Goal: Transaction & Acquisition: Purchase product/service

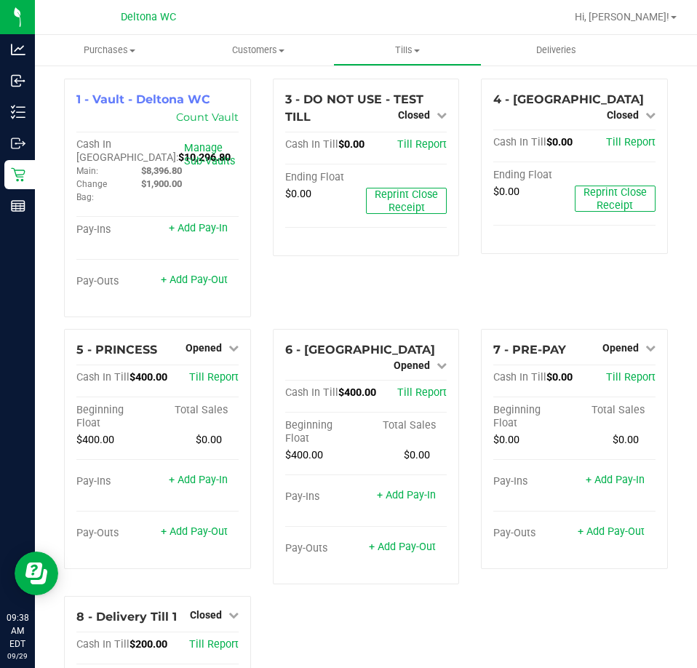
scroll to position [100, 0]
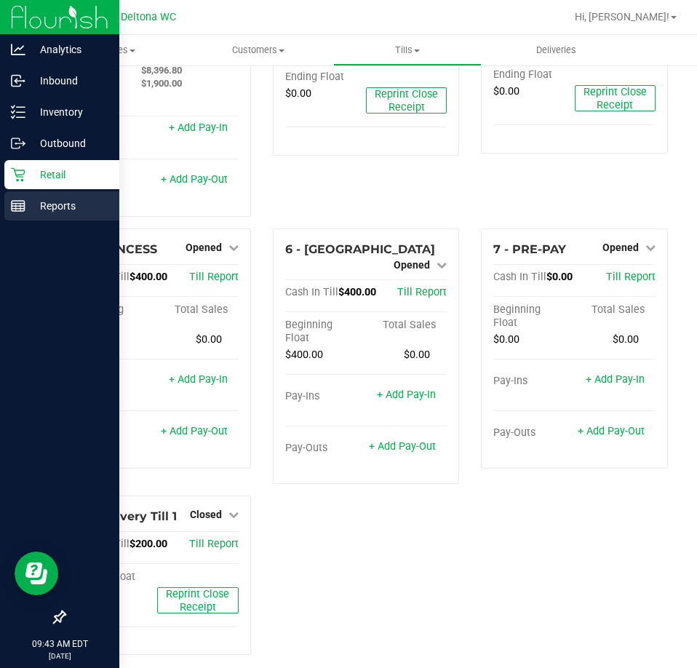
click at [36, 205] on p "Reports" at bounding box center [68, 205] width 87 height 17
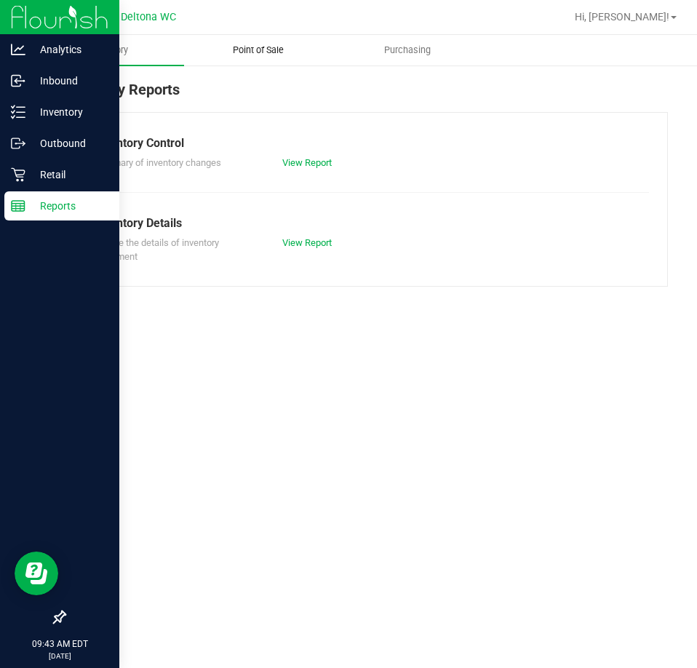
click at [263, 50] on span "Point of Sale" at bounding box center [258, 50] width 90 height 13
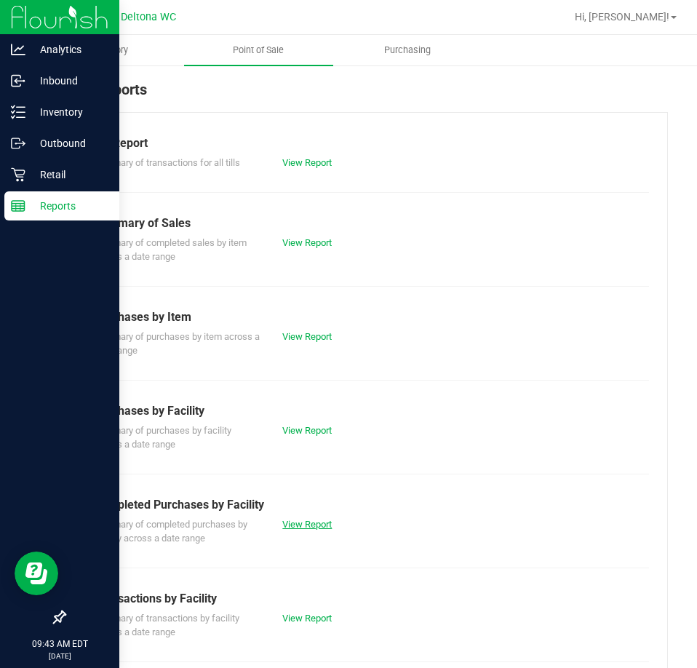
click at [308, 524] on link "View Report" at bounding box center [306, 524] width 49 height 11
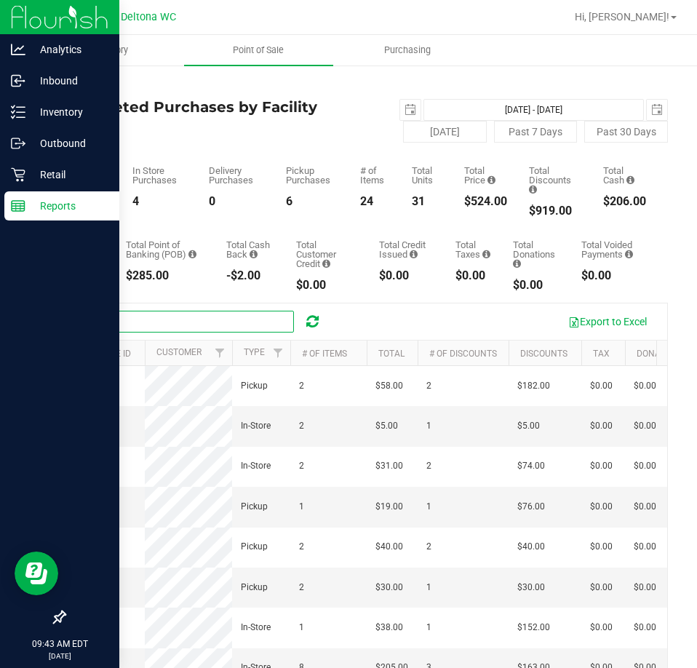
click at [209, 318] on input "text" at bounding box center [185, 322] width 218 height 22
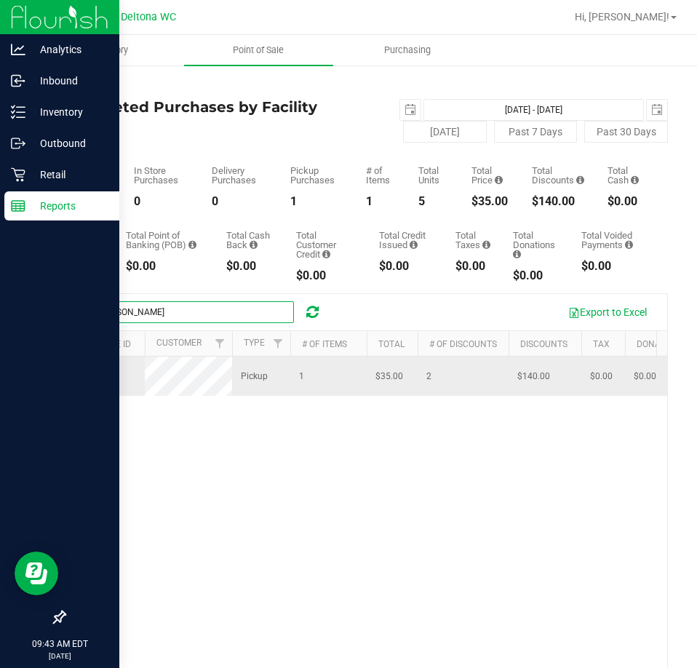
type input "[PERSON_NAME]"
click at [95, 380] on span "12022563" at bounding box center [93, 376] width 41 height 10
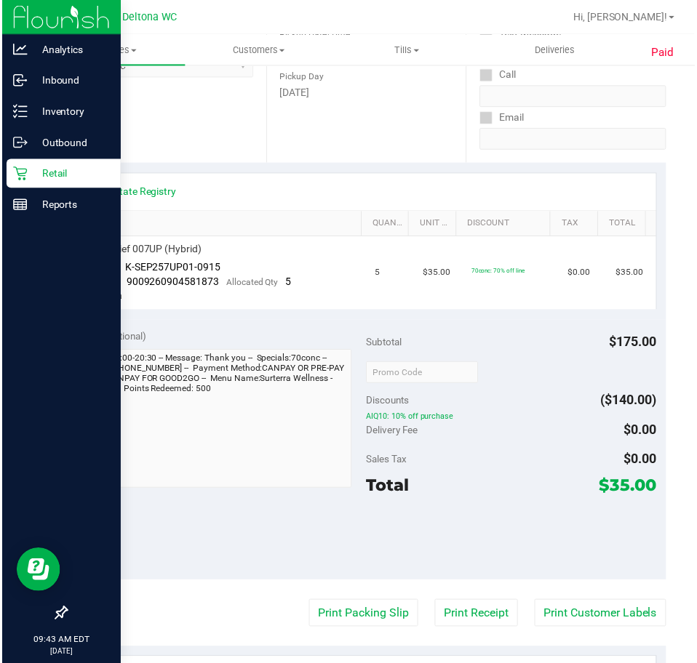
scroll to position [247, 0]
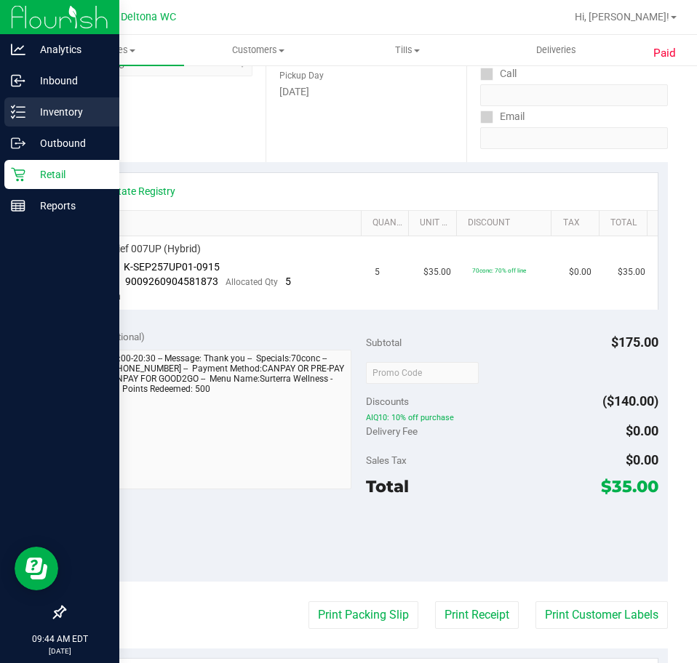
click at [31, 105] on p "Inventory" at bounding box center [68, 111] width 87 height 17
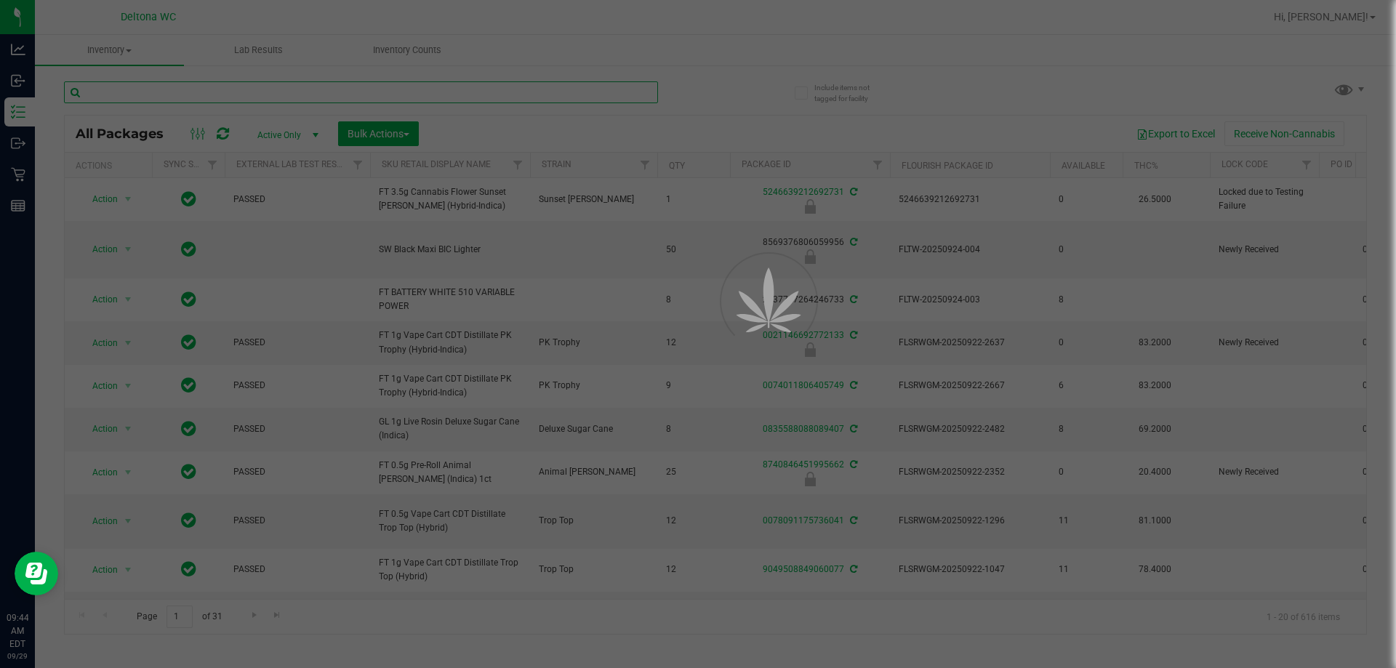
drag, startPoint x: 439, startPoint y: 41, endPoint x: 439, endPoint y: 92, distance: 50.9
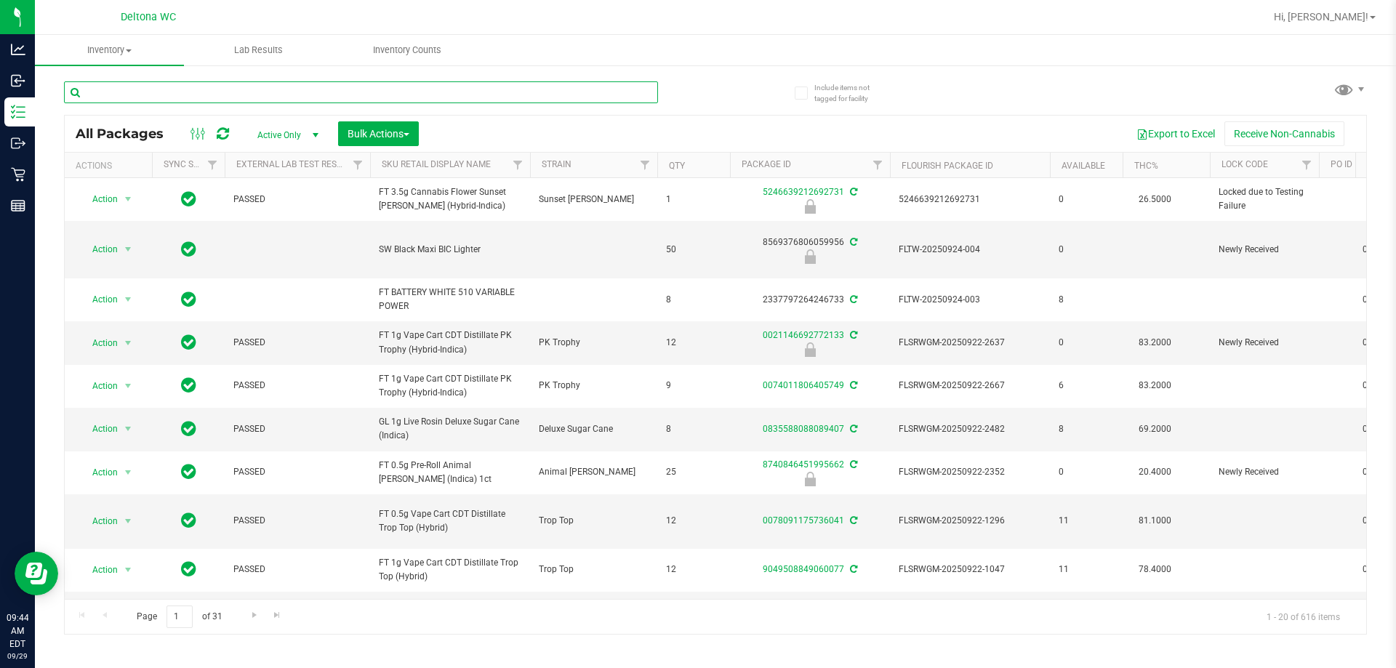
click at [439, 92] on input "text" at bounding box center [361, 92] width 594 height 22
type input "2601688452434969"
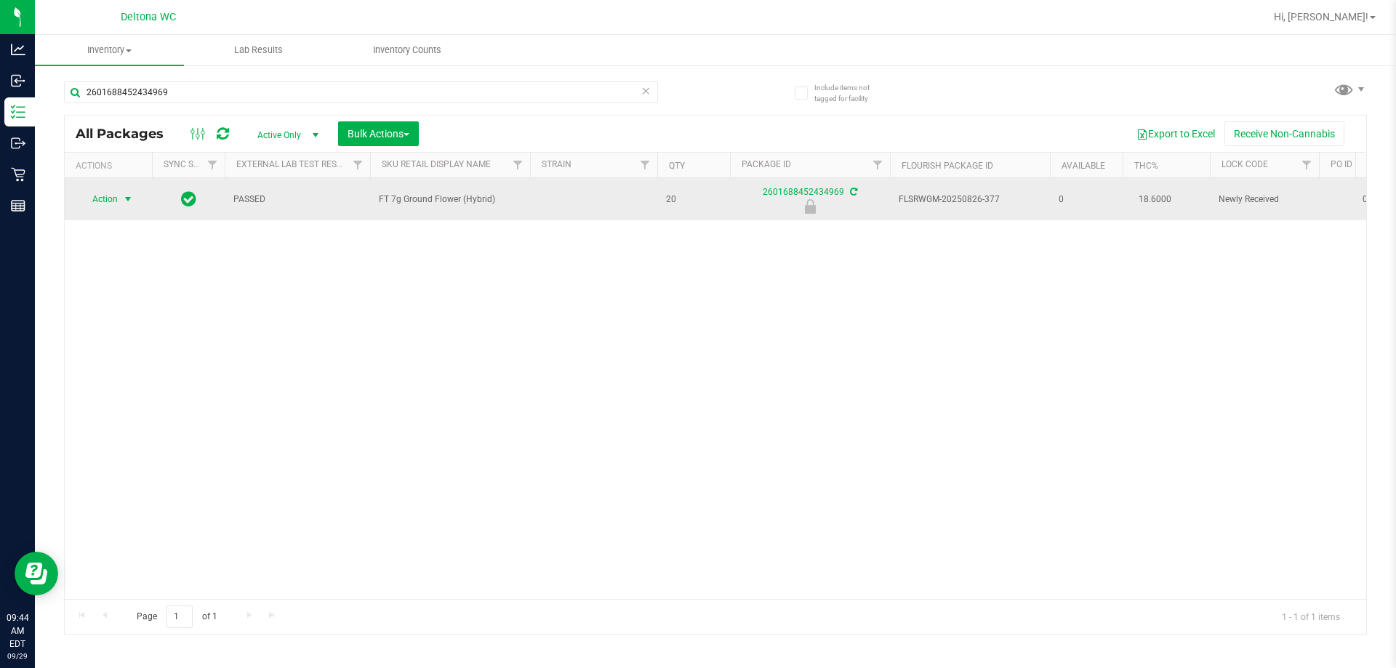
click at [112, 203] on span "Action" at bounding box center [98, 199] width 39 height 20
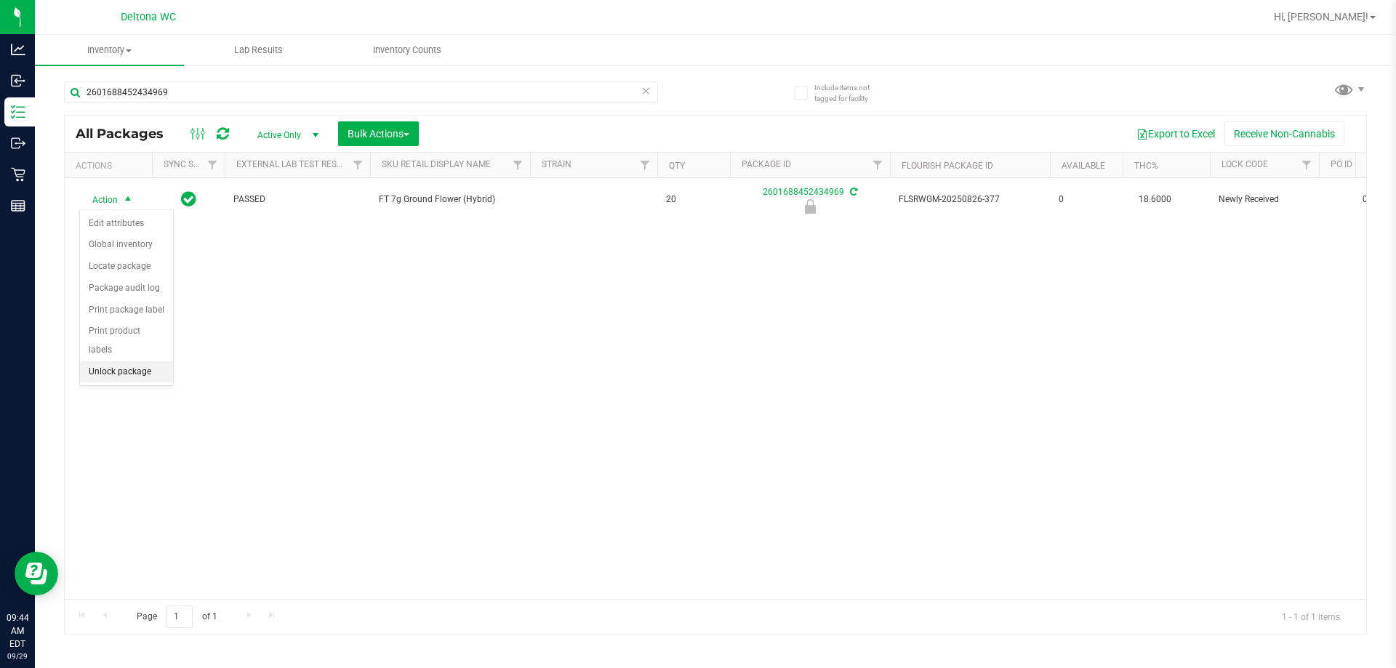
click at [128, 361] on li "Unlock package" at bounding box center [126, 372] width 93 height 22
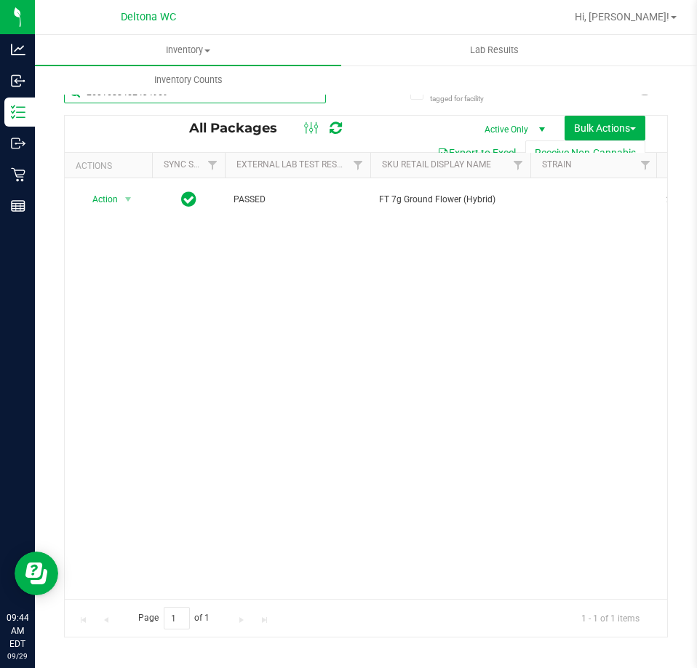
drag, startPoint x: 290, startPoint y: 100, endPoint x: -1, endPoint y: 44, distance: 296.2
click at [0, 44] on html "Analytics Inbound Inventory Outbound Retail Reports 09:44 AM EDT [DATE] 09/29 D…" at bounding box center [348, 334] width 697 height 668
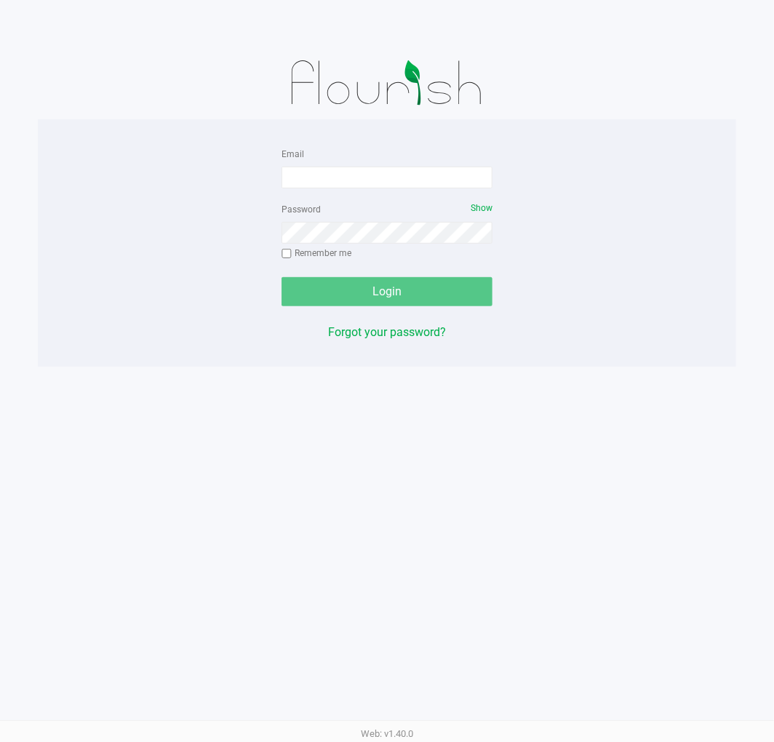
click at [405, 193] on form "Email Password Show Remember me Login" at bounding box center [386, 225] width 211 height 161
click at [399, 170] on input "Email" at bounding box center [386, 178] width 211 height 22
type input "[EMAIL_ADDRESS][DOMAIN_NAME]"
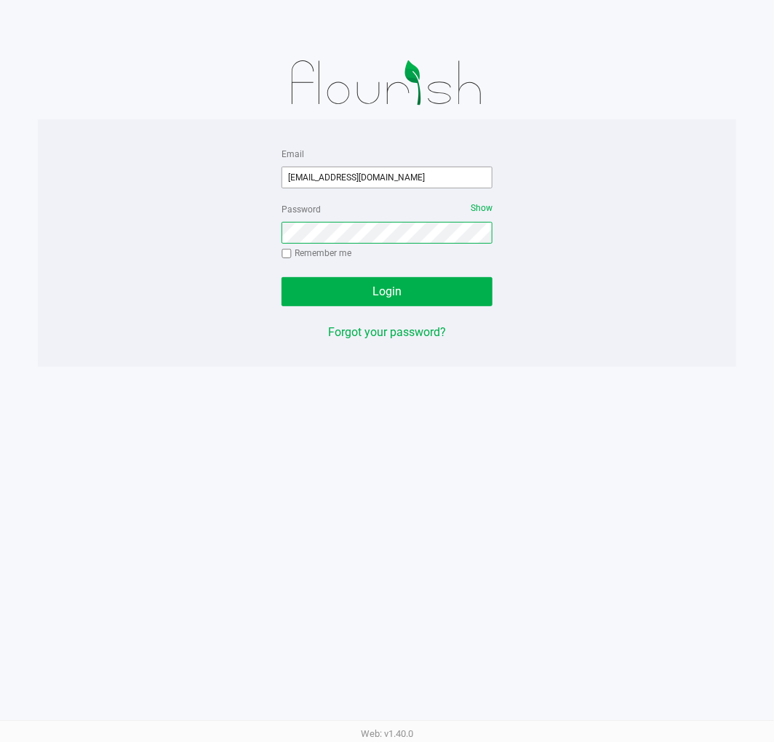
click at [281, 277] on button "Login" at bounding box center [386, 291] width 211 height 29
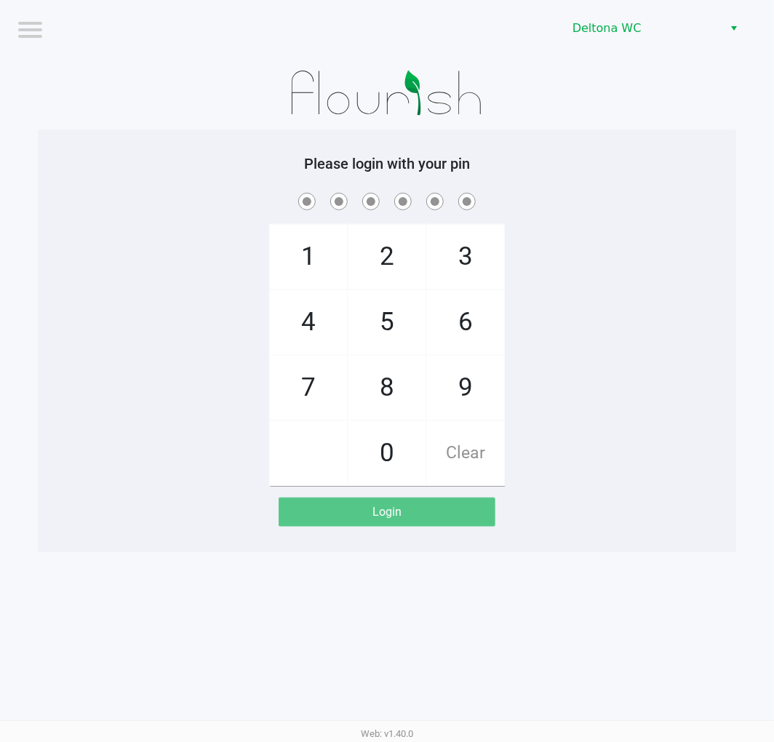
click at [594, 226] on div "1 4 7 2 5 8 0 3 6 9 Clear" at bounding box center [387, 338] width 698 height 296
checkbox input "true"
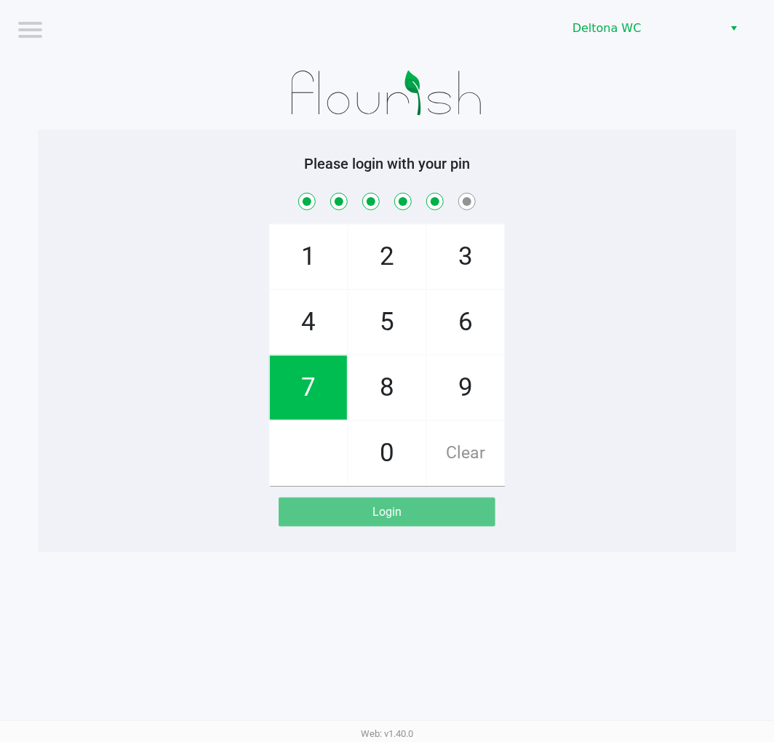
checkbox input "true"
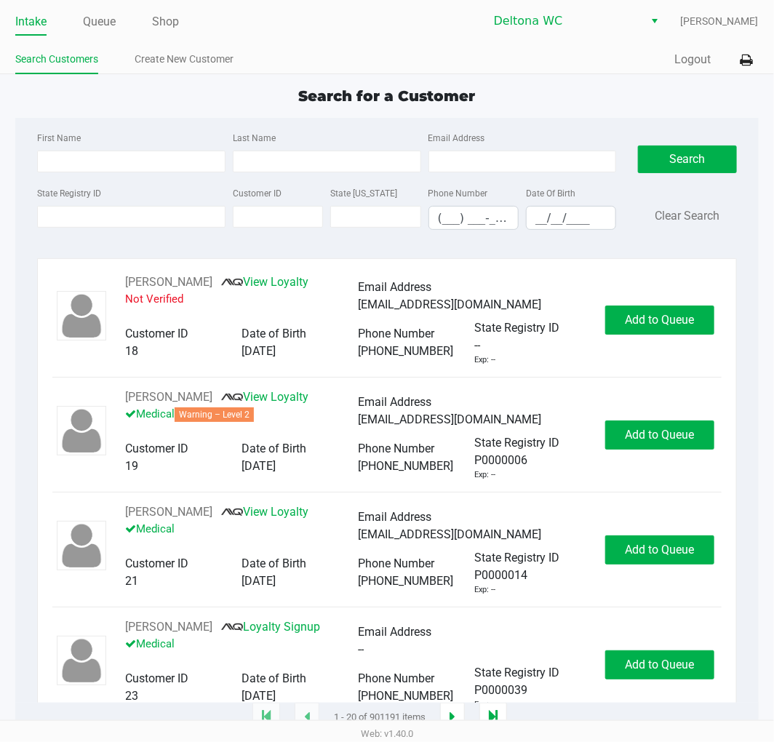
click at [103, 9] on div "Intake Queue Shop" at bounding box center [201, 21] width 372 height 27
click at [104, 19] on link "Queue" at bounding box center [99, 22] width 33 height 20
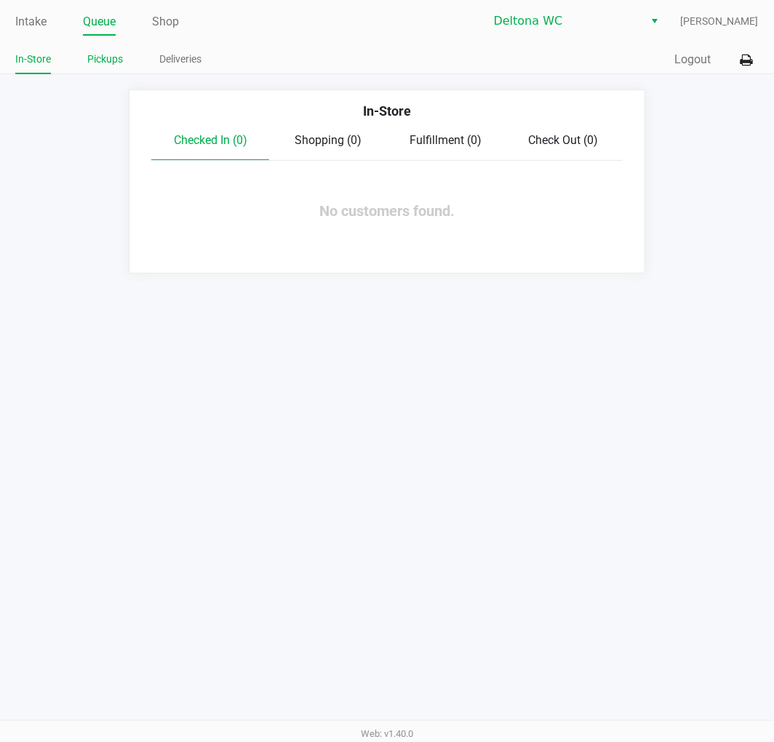
click at [113, 53] on link "Pickups" at bounding box center [105, 59] width 36 height 18
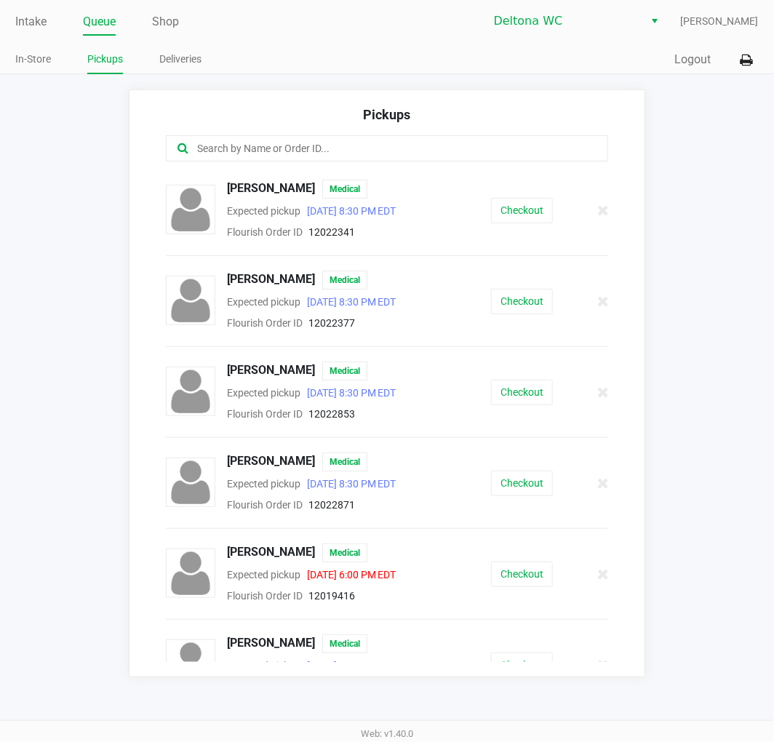
click at [337, 143] on input "text" at bounding box center [384, 148] width 377 height 17
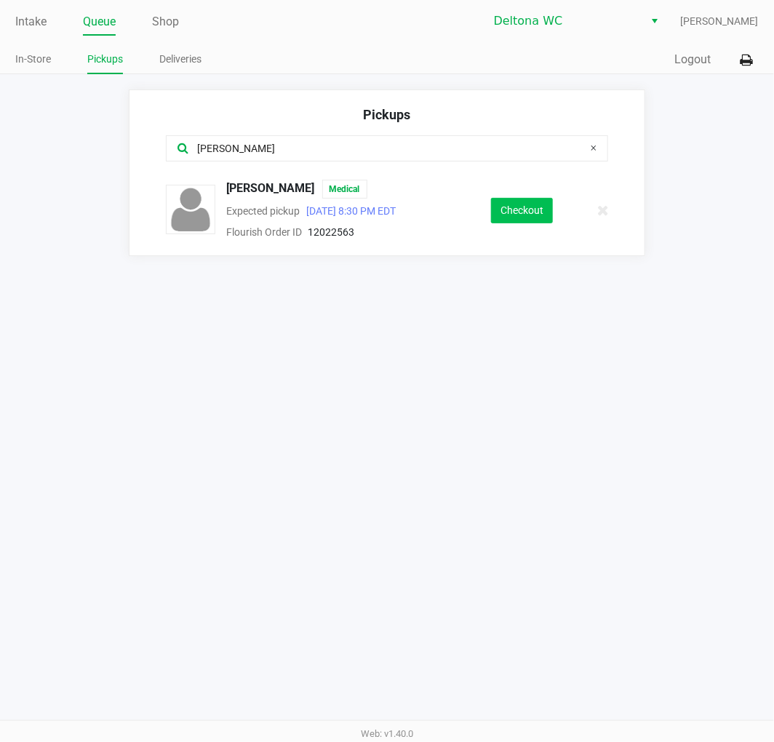
type input "[PERSON_NAME]"
click at [541, 209] on button "Checkout" at bounding box center [522, 210] width 62 height 25
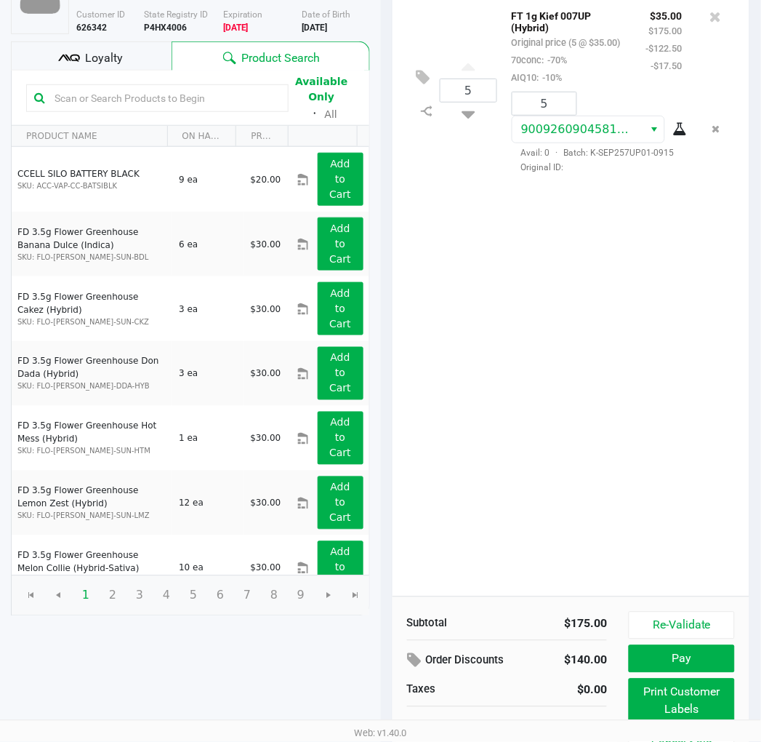
scroll to position [165, 0]
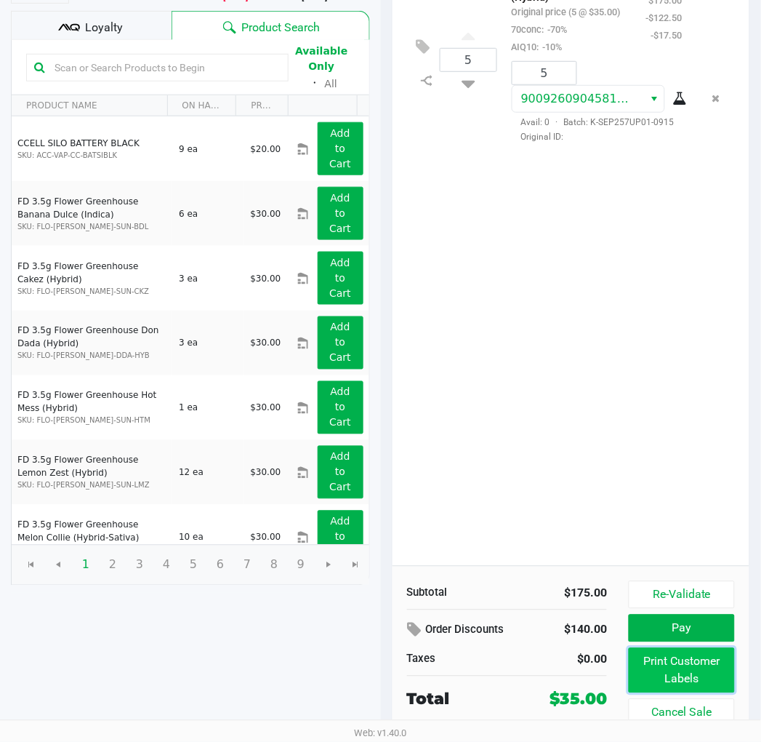
click at [713, 672] on button "Print Customer Labels" at bounding box center [681, 670] width 105 height 45
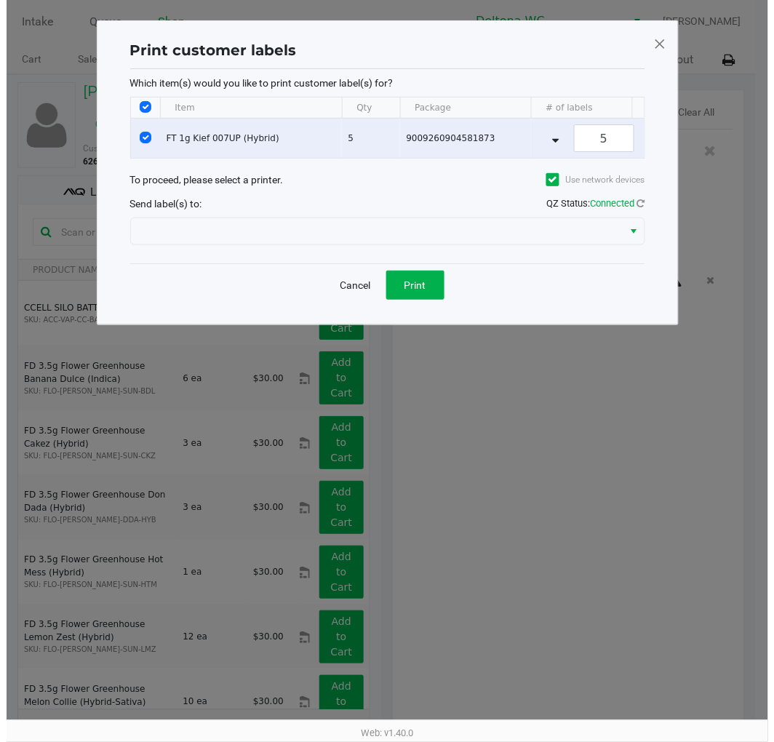
scroll to position [0, 0]
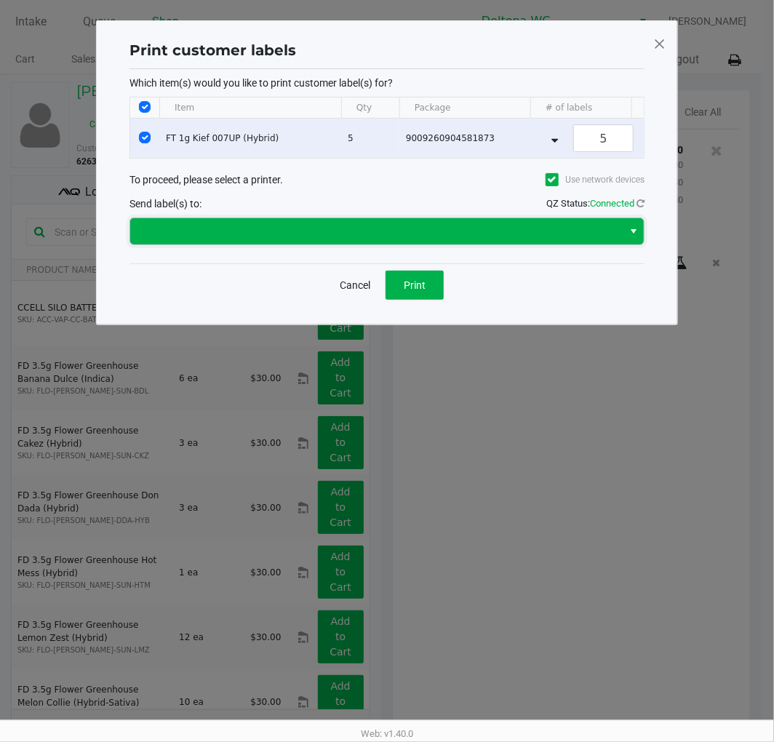
drag, startPoint x: 471, startPoint y: 243, endPoint x: 449, endPoint y: 255, distance: 24.7
click at [471, 240] on span at bounding box center [376, 231] width 475 height 17
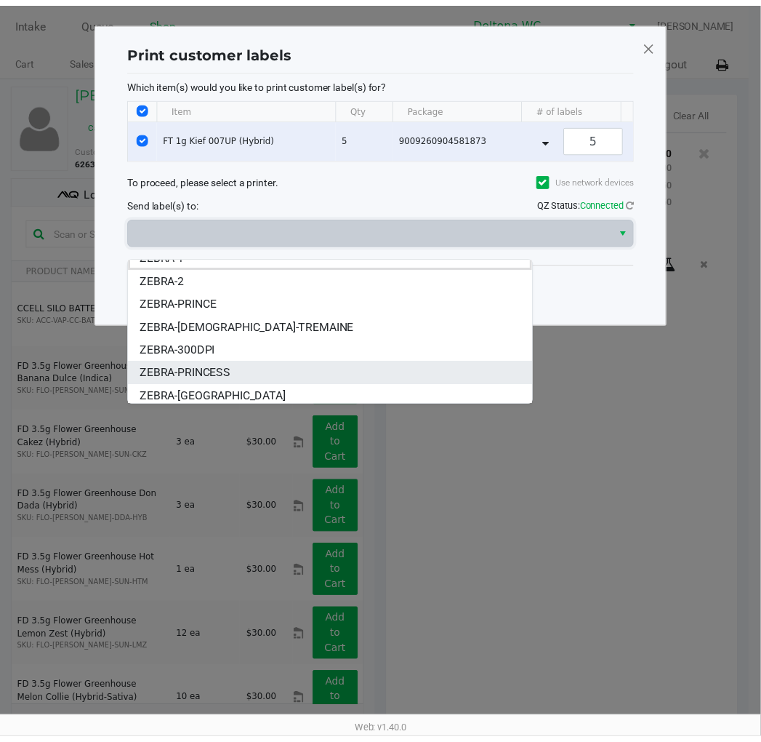
scroll to position [17, 0]
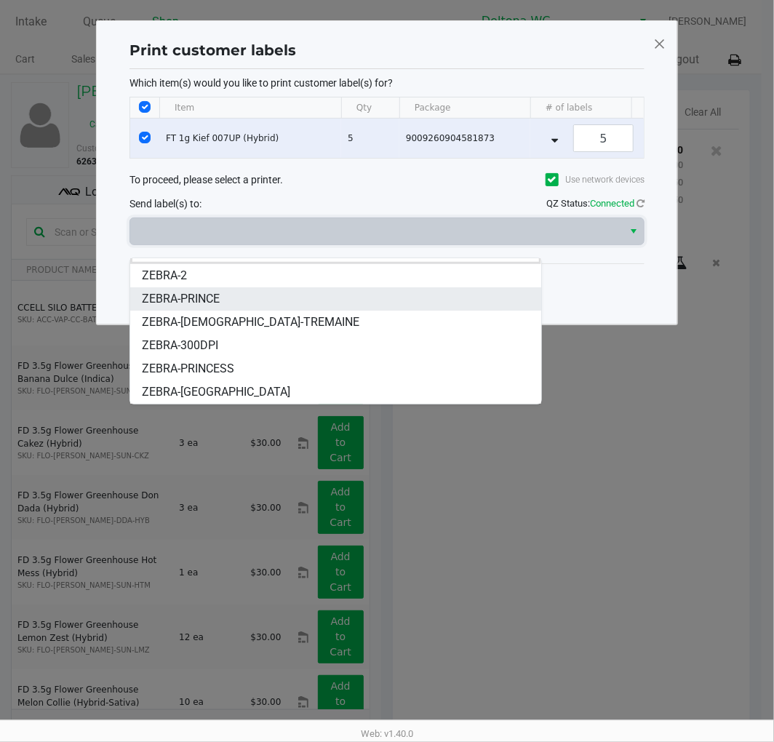
click at [349, 292] on li "ZEBRA-PRINCE" at bounding box center [335, 298] width 410 height 23
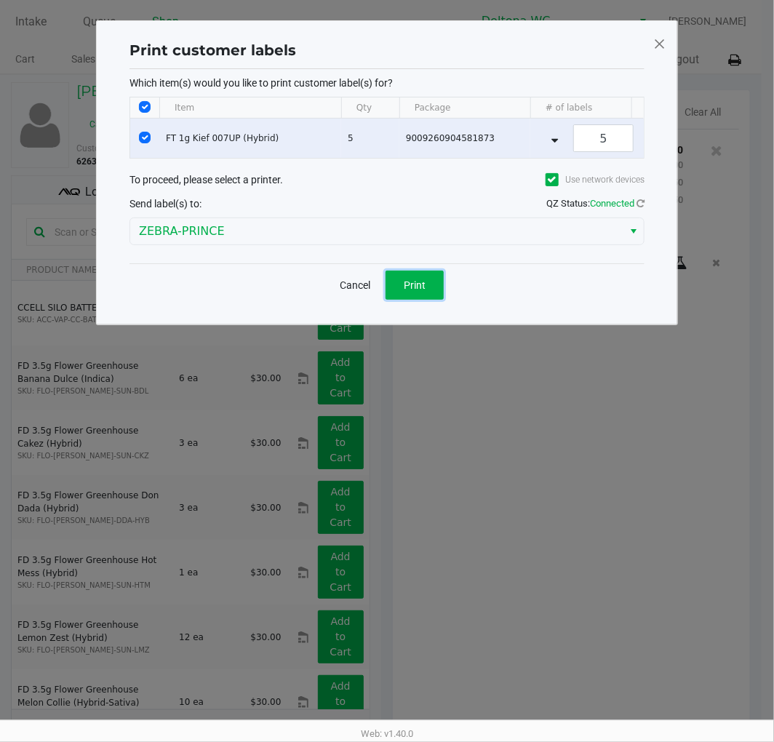
click at [432, 293] on button "Print" at bounding box center [414, 285] width 58 height 29
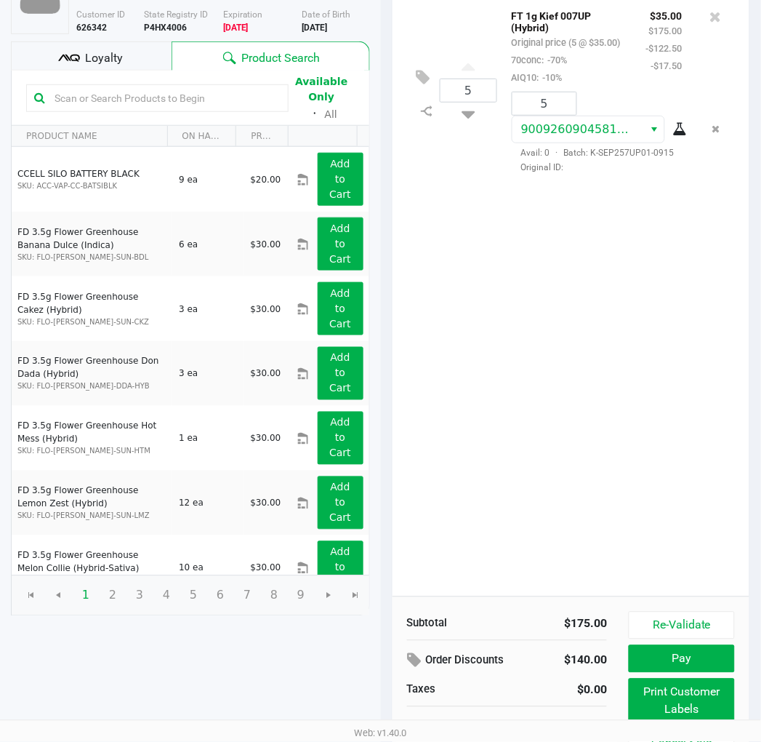
scroll to position [165, 0]
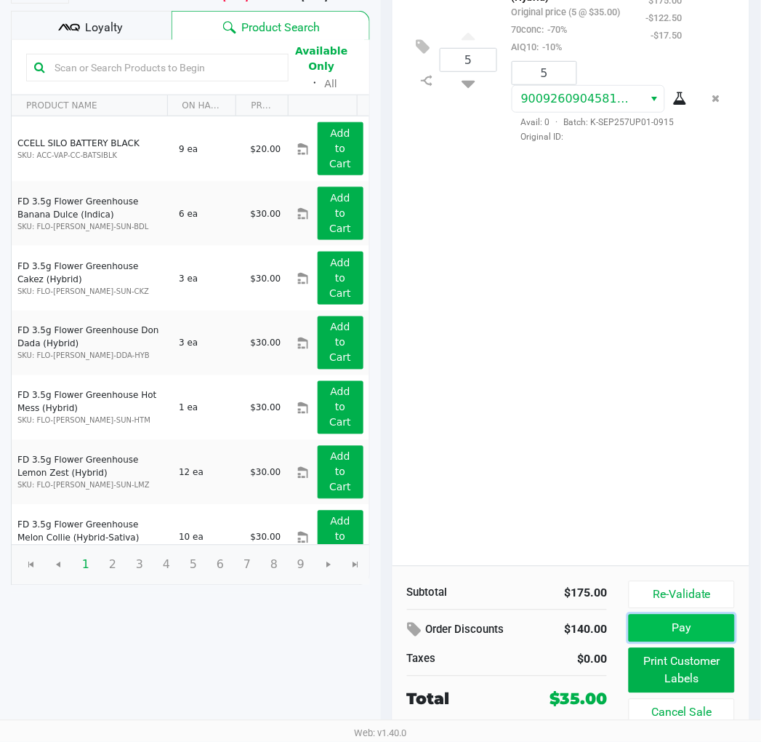
click at [708, 623] on button "Pay" at bounding box center [681, 629] width 105 height 28
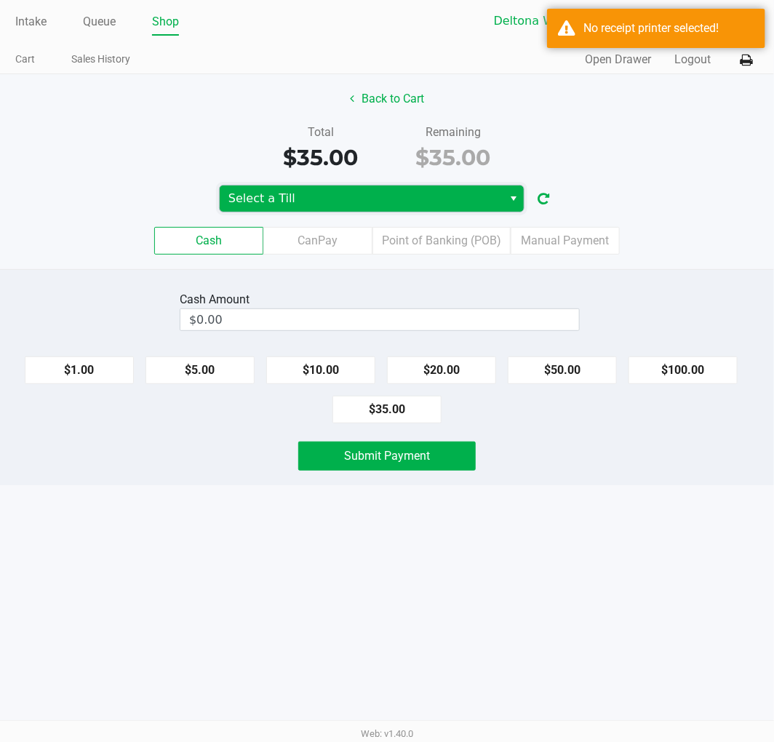
click at [437, 185] on span "Select a Till" at bounding box center [361, 198] width 283 height 26
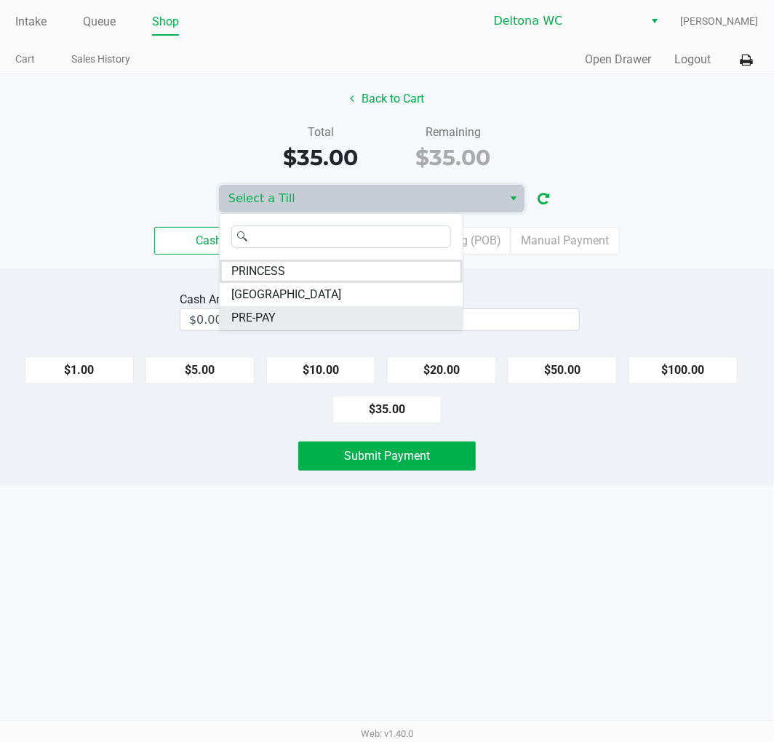
click at [373, 321] on li "PRE-PAY" at bounding box center [341, 317] width 243 height 23
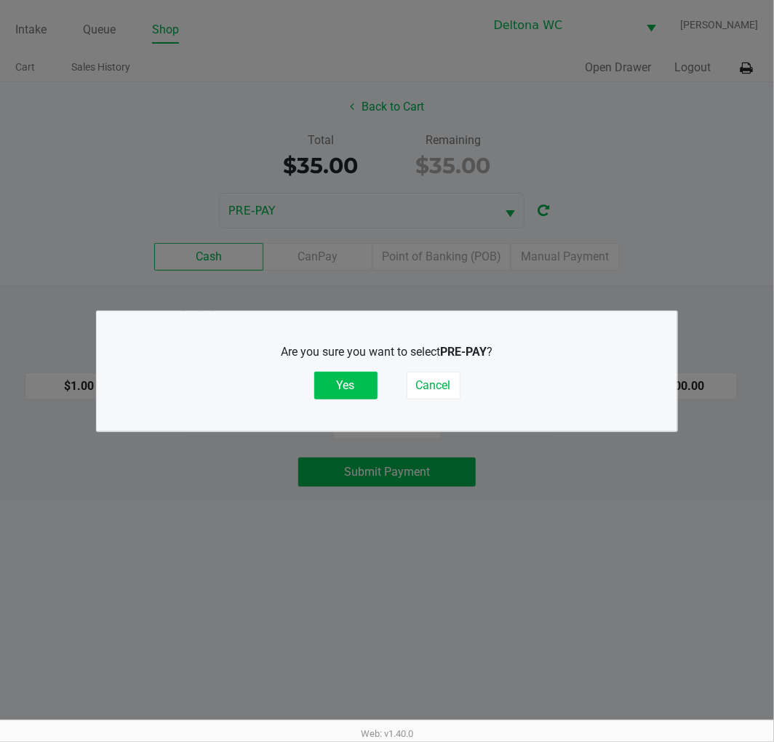
click at [342, 386] on button "Yes" at bounding box center [345, 386] width 63 height 28
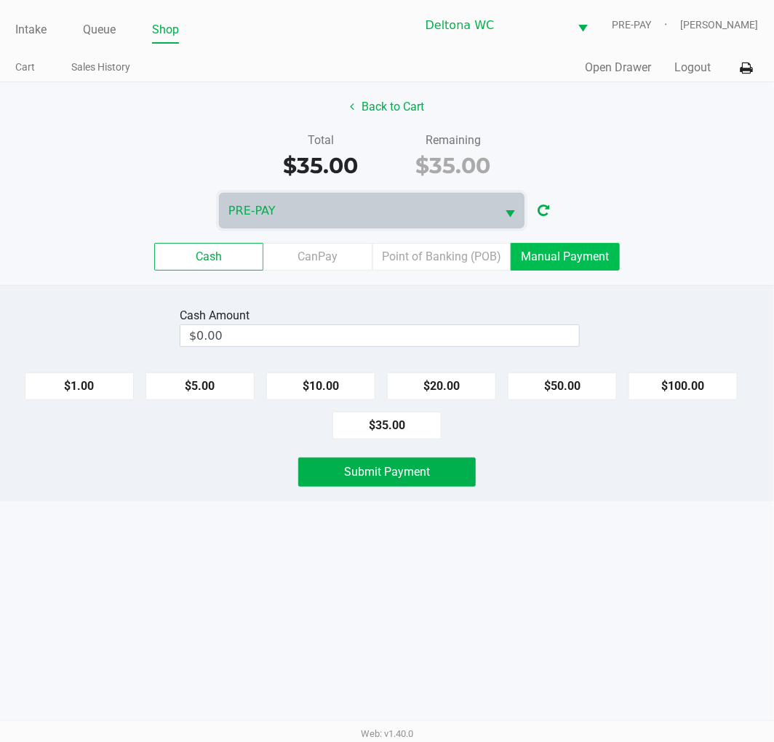
click at [578, 256] on label "Manual Payment" at bounding box center [565, 257] width 109 height 28
click at [0, 0] on 8 "Manual Payment" at bounding box center [0, 0] width 0 height 0
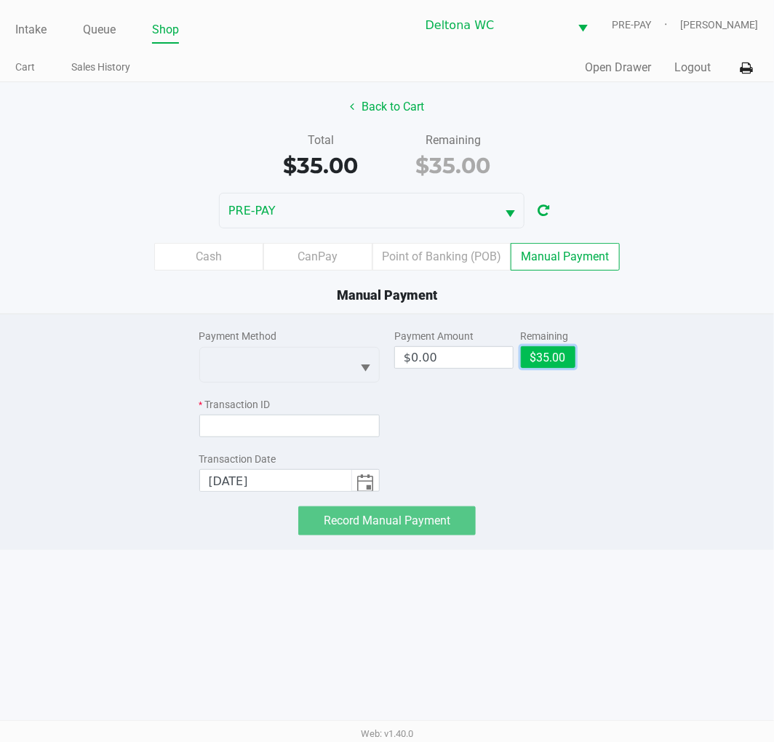
drag, startPoint x: 551, startPoint y: 351, endPoint x: 456, endPoint y: 369, distance: 96.3
click at [549, 353] on button "$35.00" at bounding box center [548, 357] width 55 height 22
type input "$35.00"
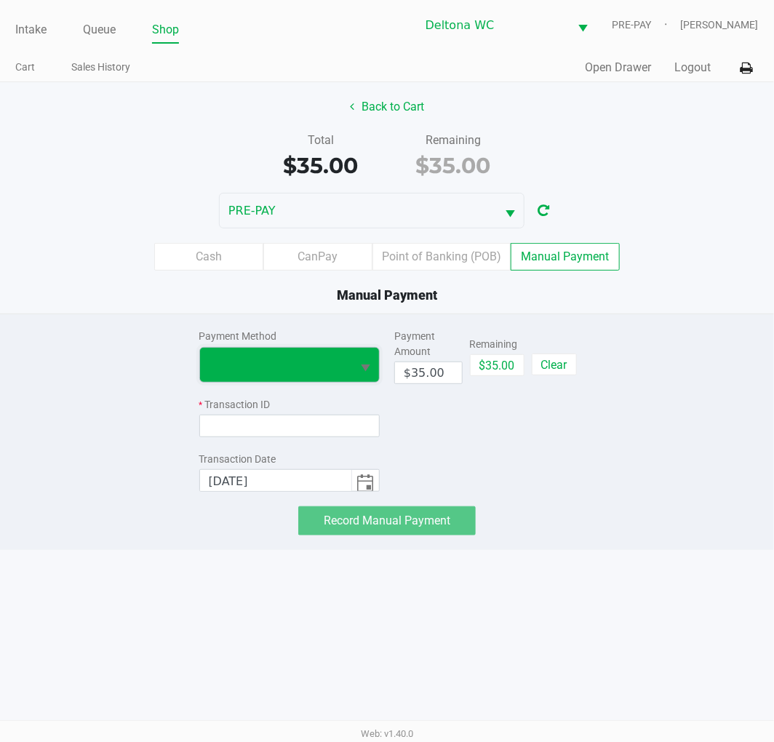
drag, startPoint x: 333, startPoint y: 361, endPoint x: 326, endPoint y: 372, distance: 12.5
click at [333, 362] on span at bounding box center [276, 364] width 135 height 17
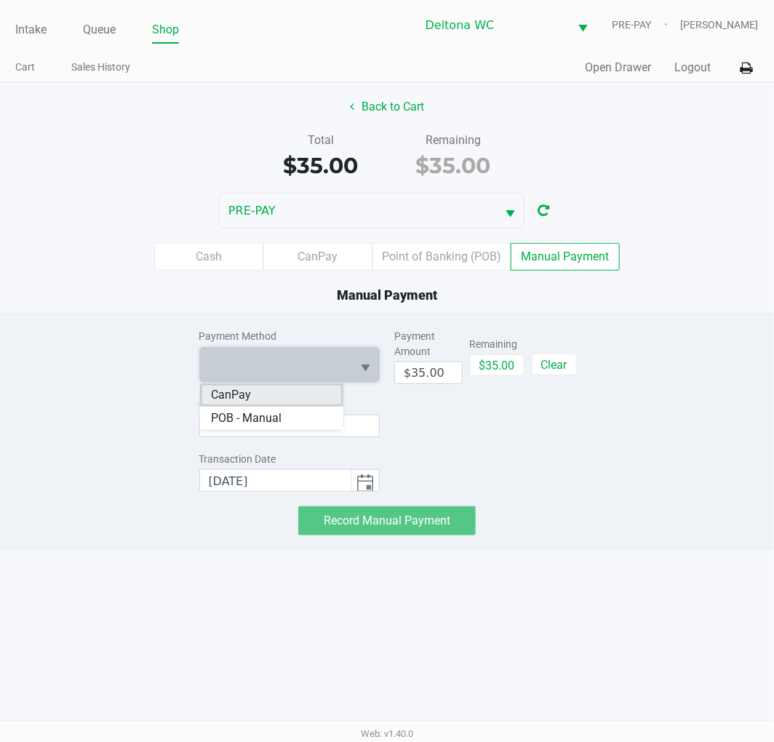
click at [236, 401] on span "CanPay" at bounding box center [232, 394] width 40 height 17
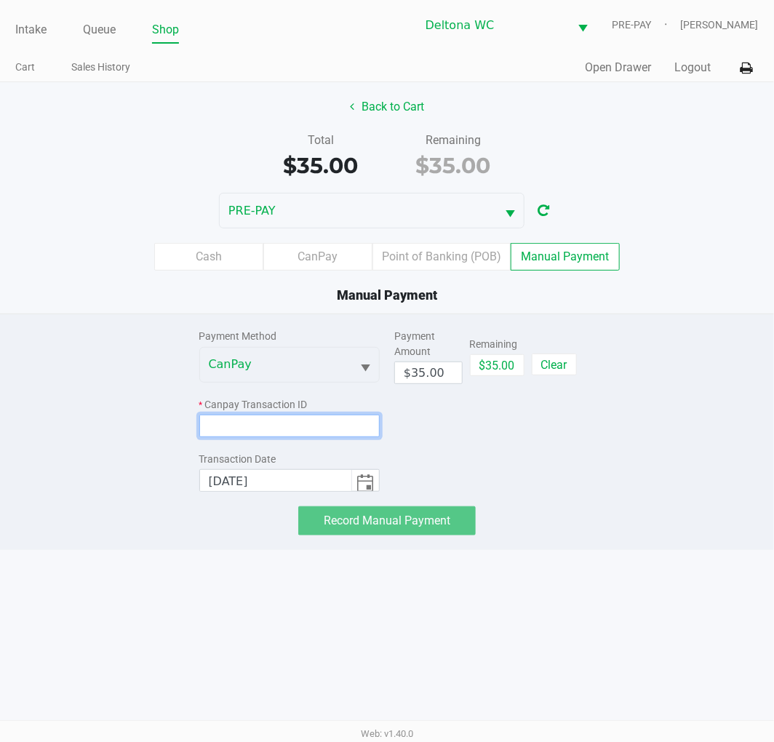
click at [257, 426] on input at bounding box center [289, 426] width 181 height 23
paste input "EBUKU1EMU1I9"
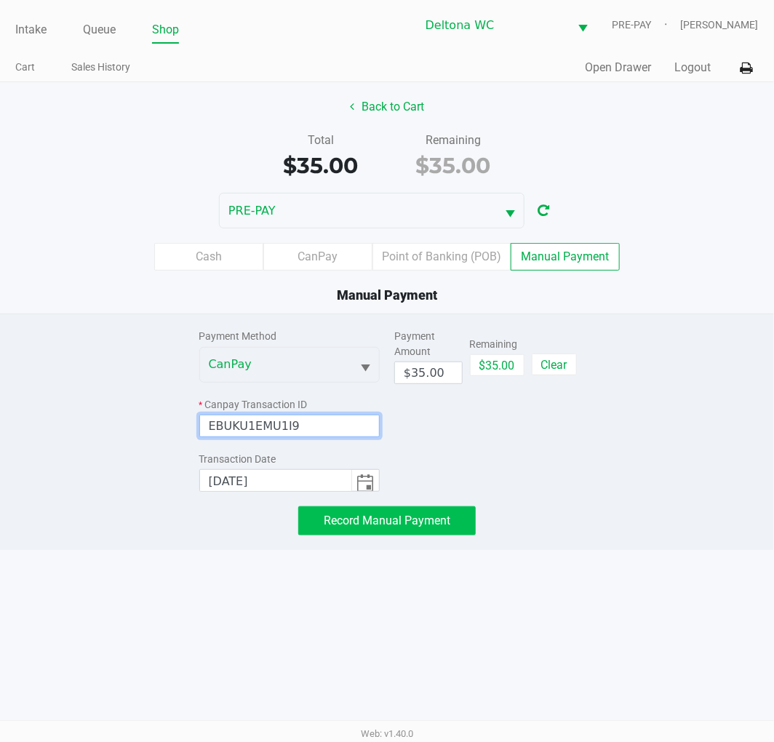
type input "EBUKU1EMU1I9"
click at [415, 517] on span "Record Manual Payment" at bounding box center [387, 520] width 127 height 14
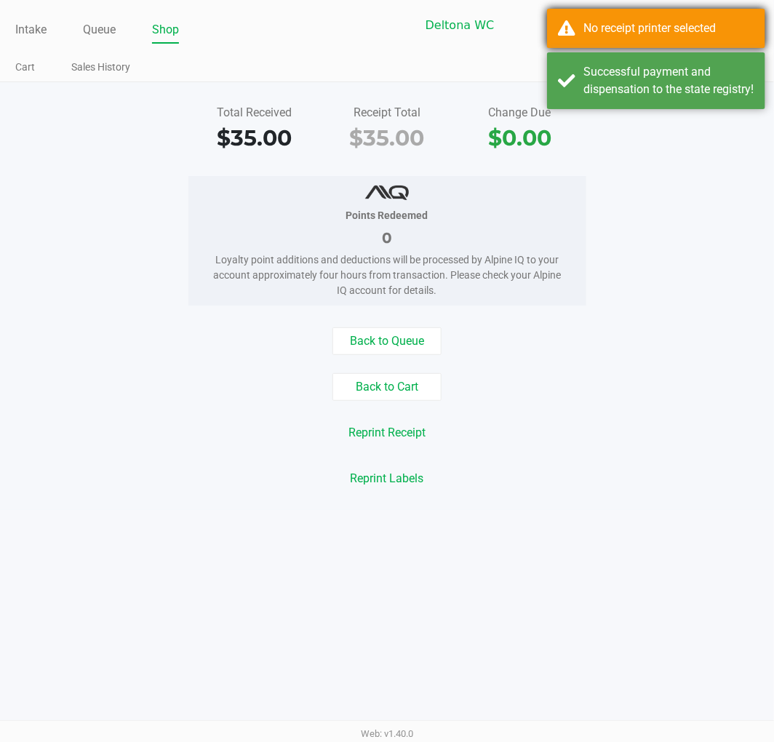
click at [631, 18] on div "No receipt printer selected" at bounding box center [656, 28] width 218 height 39
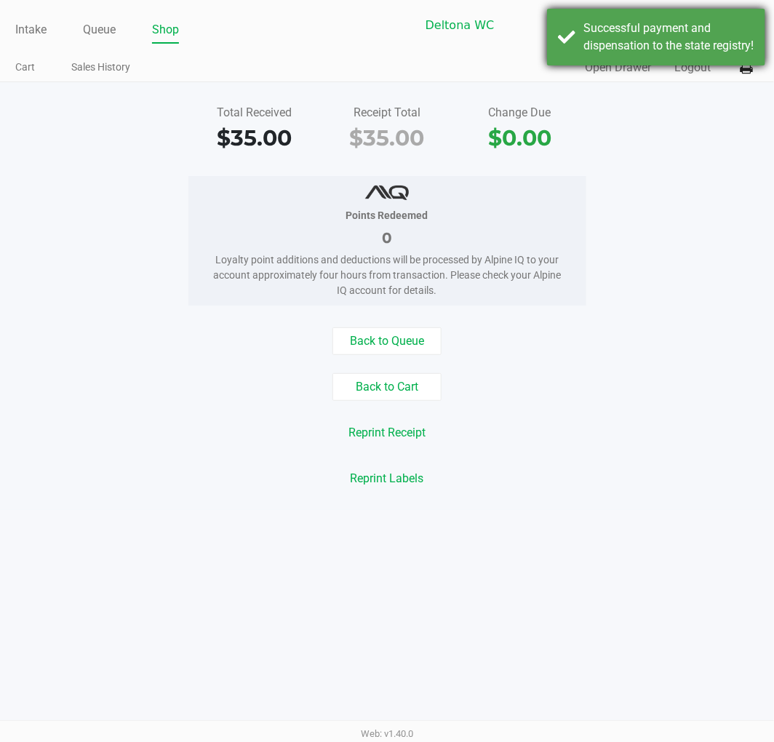
drag, startPoint x: 666, startPoint y: 57, endPoint x: 685, endPoint y: 73, distance: 25.2
click at [669, 58] on div "Successful payment and dispensation to the state registry!" at bounding box center [656, 37] width 218 height 57
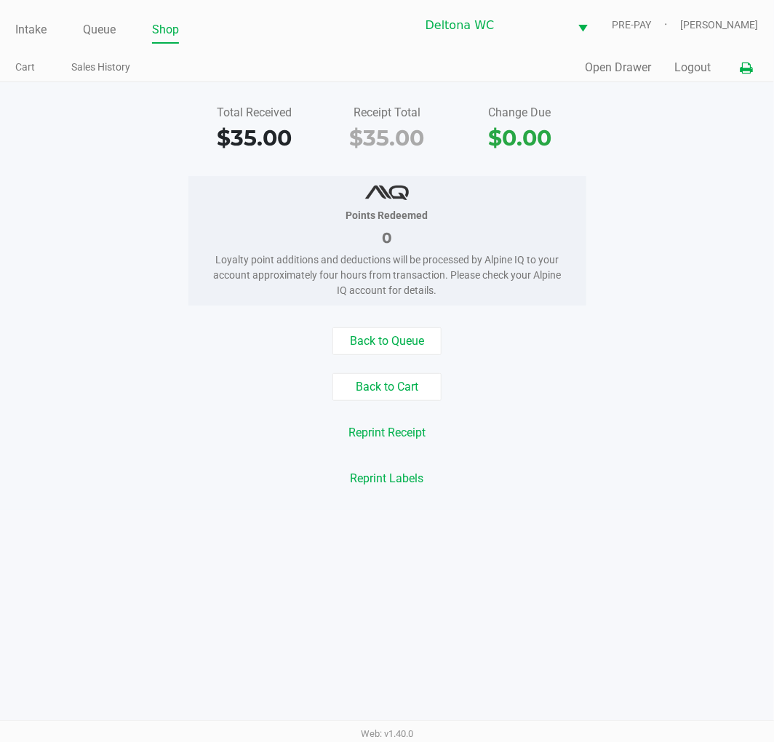
click at [750, 71] on icon at bounding box center [746, 68] width 12 height 10
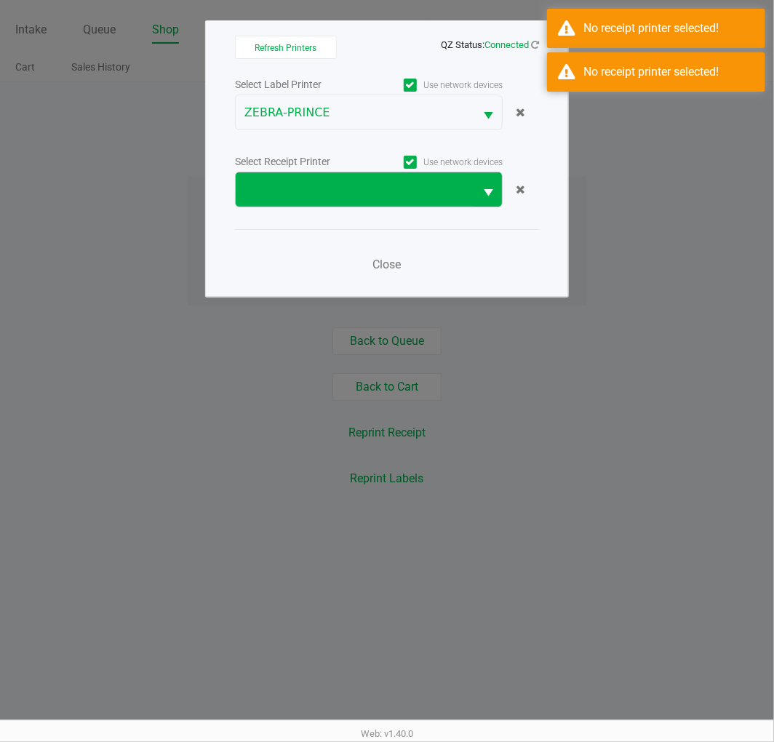
click at [488, 200] on span "Select" at bounding box center [488, 193] width 18 height 18
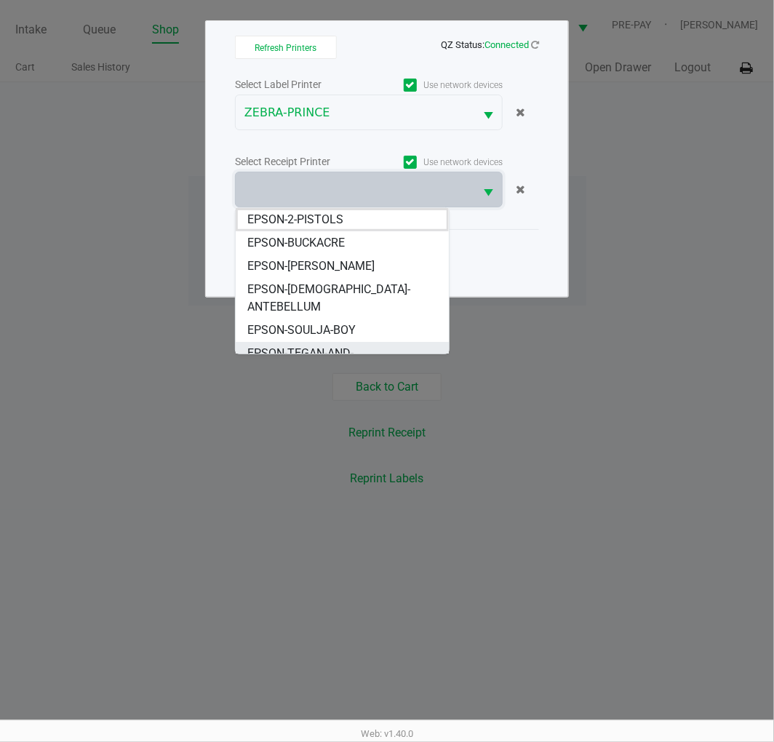
click at [388, 342] on li "EPSON-TEGAN-AND-SARA" at bounding box center [342, 362] width 212 height 41
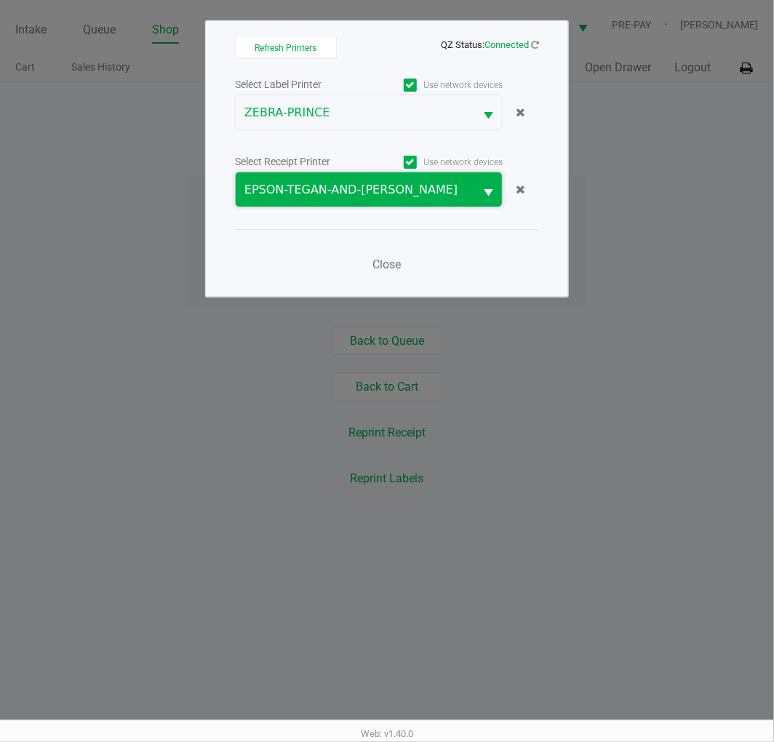
click at [383, 193] on span "EPSON-TEGAN-AND-SARA" at bounding box center [354, 189] width 221 height 17
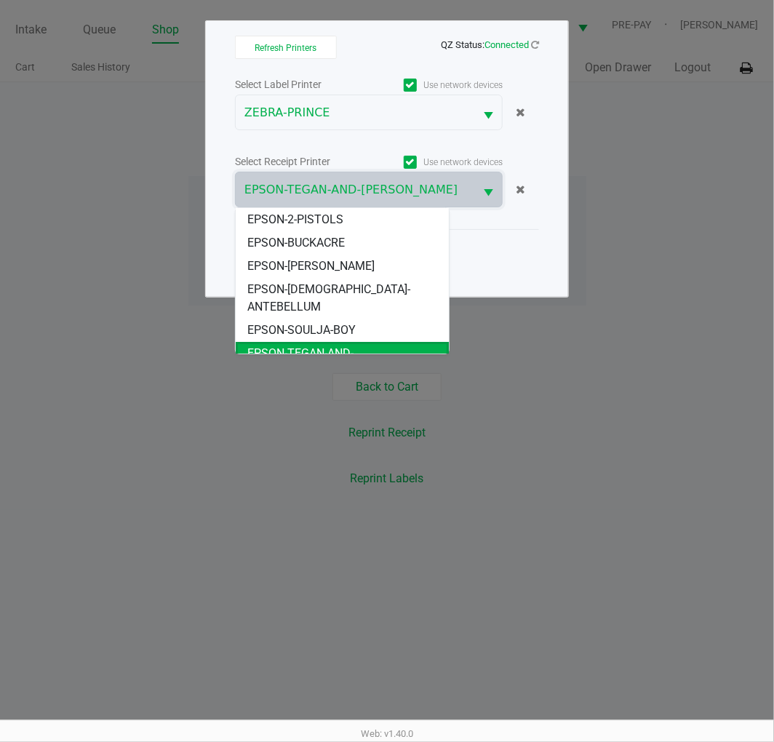
drag, startPoint x: 386, startPoint y: 236, endPoint x: 393, endPoint y: 249, distance: 14.3
click at [386, 237] on li "EPSON-BUCKACRE" at bounding box center [342, 242] width 212 height 23
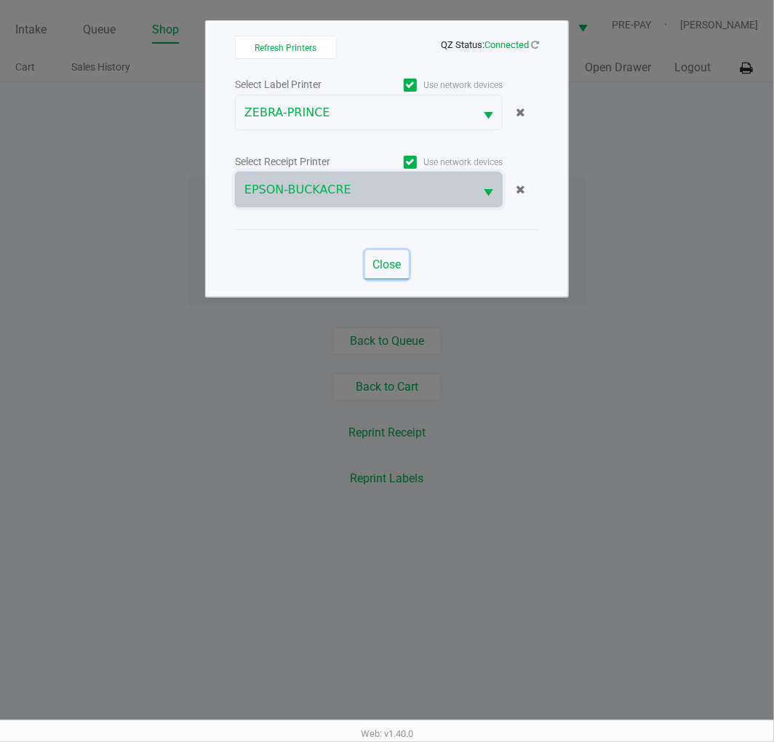
click at [396, 262] on span "Close" at bounding box center [387, 264] width 28 height 14
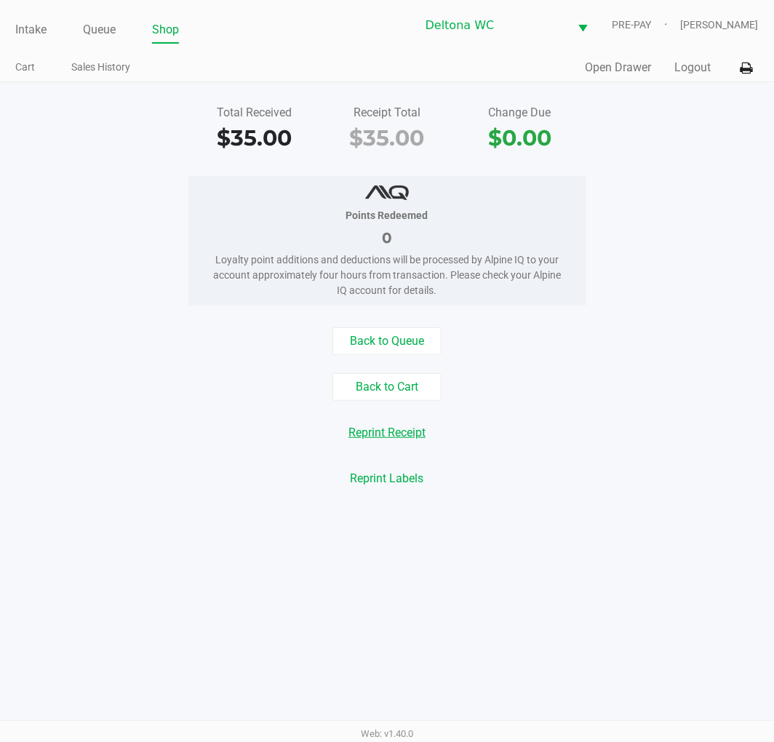
click at [410, 430] on button "Reprint Receipt" at bounding box center [387, 433] width 96 height 28
click at [115, 32] on link "Queue" at bounding box center [99, 30] width 33 height 20
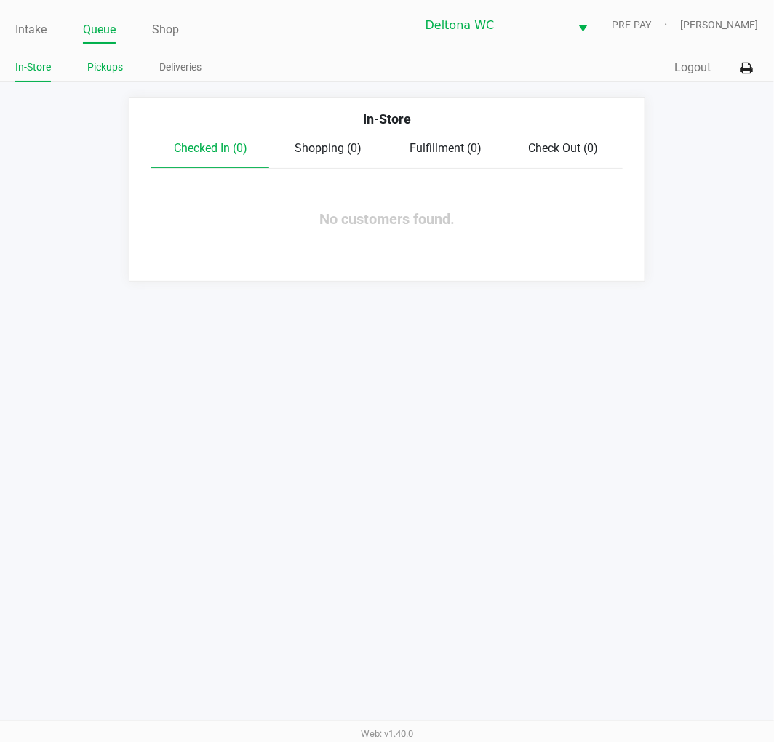
click at [114, 75] on link "Pickups" at bounding box center [105, 67] width 36 height 18
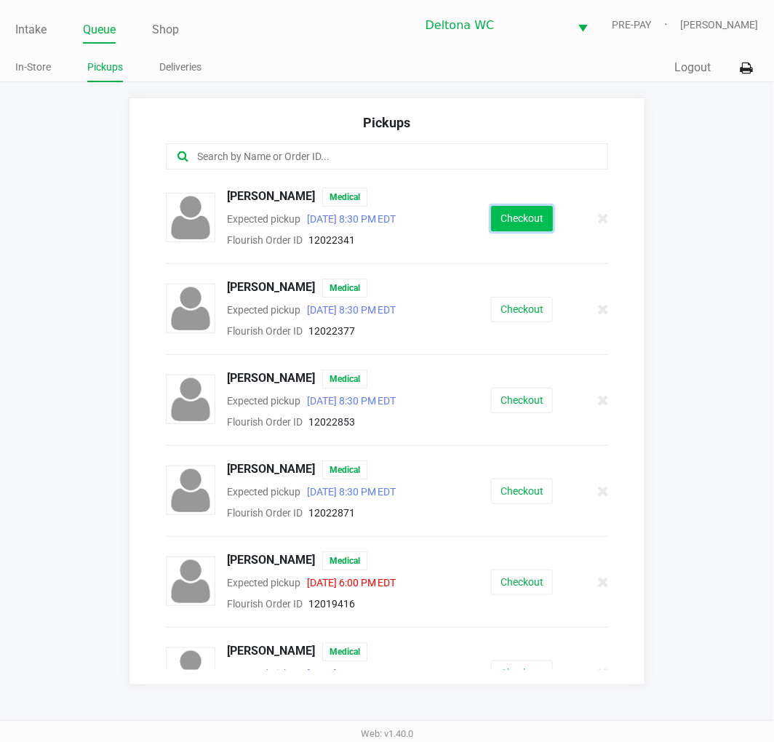
click at [503, 221] on button "Checkout" at bounding box center [522, 218] width 62 height 25
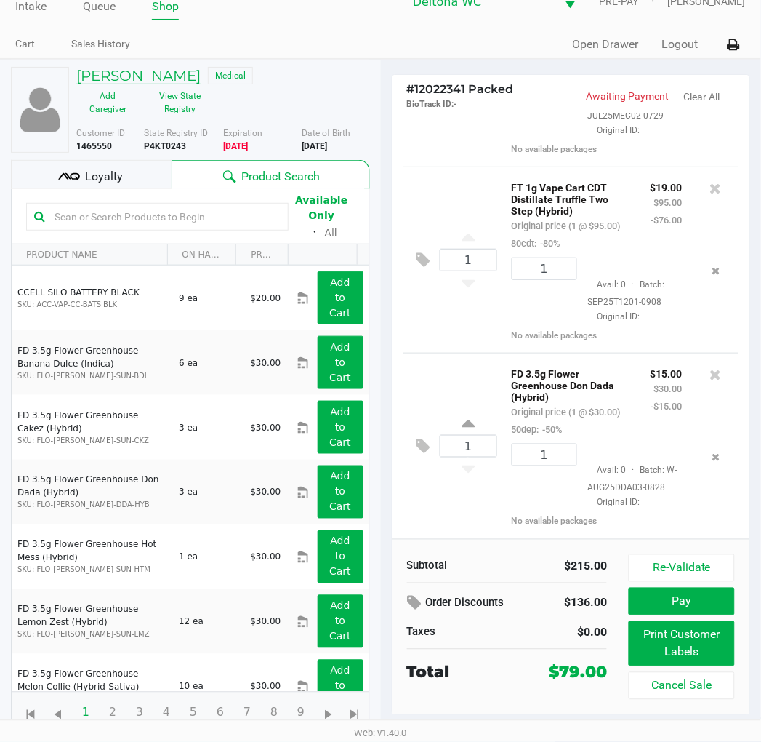
scroll to position [344, 0]
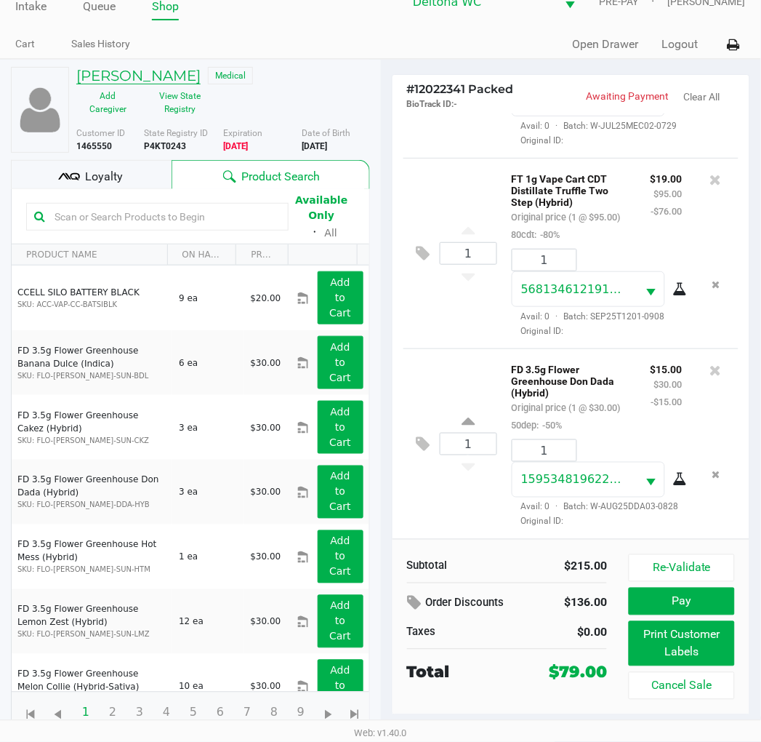
click at [113, 80] on h5 "AMANDA TOLLEY" at bounding box center [138, 75] width 124 height 17
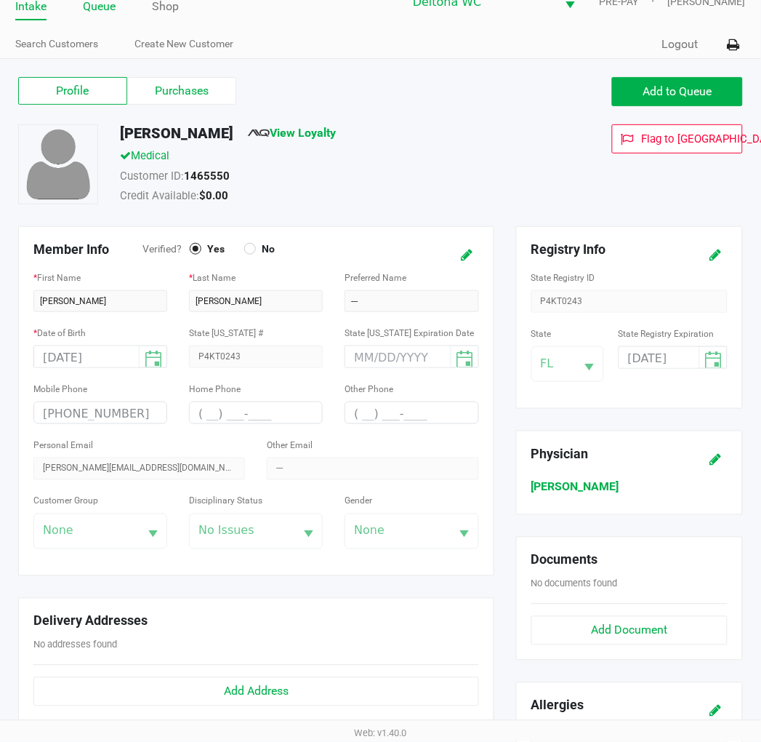
click at [114, 4] on link "Queue" at bounding box center [99, 6] width 33 height 20
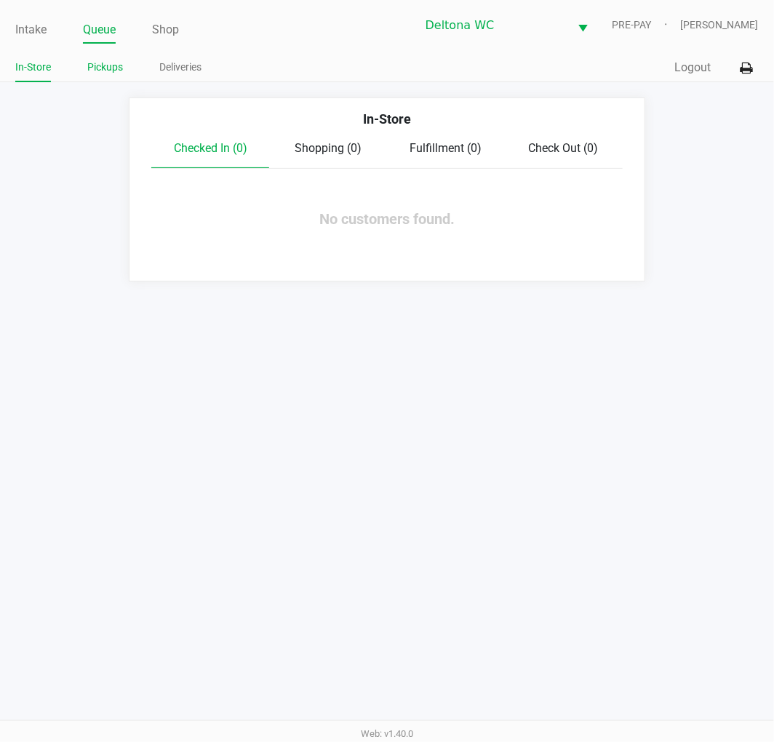
click at [110, 65] on link "Pickups" at bounding box center [105, 67] width 36 height 18
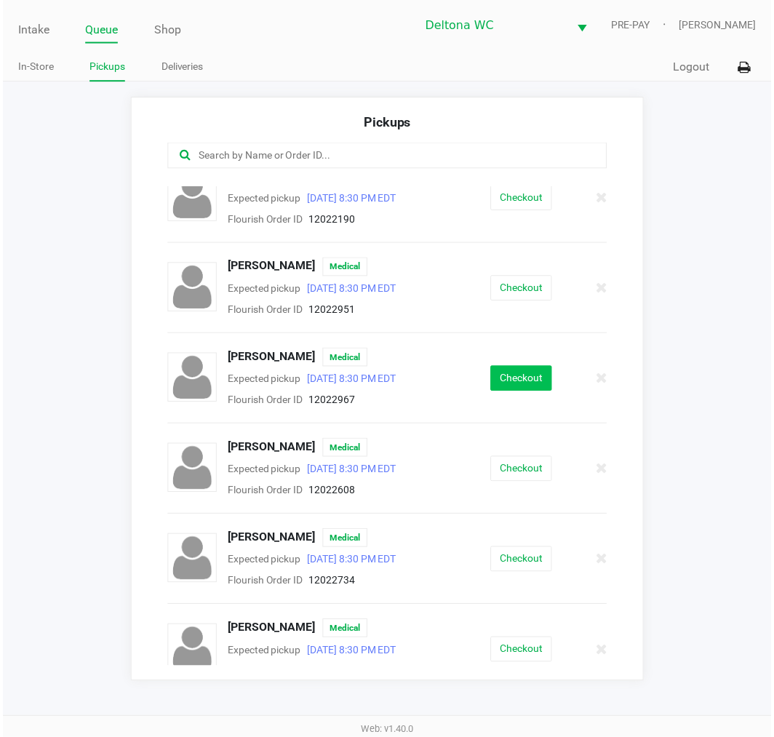
scroll to position [646, 0]
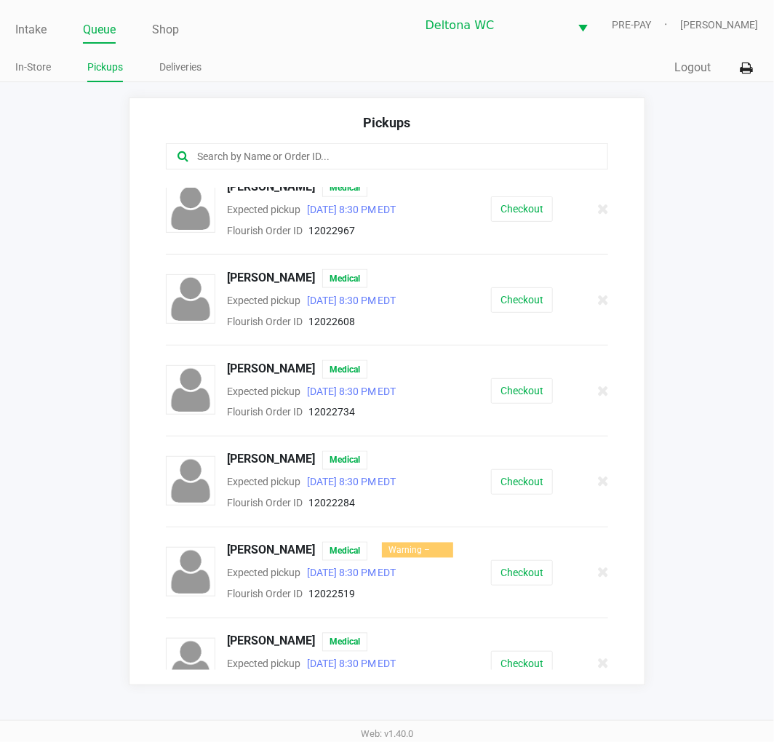
click at [438, 159] on input "text" at bounding box center [384, 156] width 377 height 17
click at [437, 157] on input "text" at bounding box center [384, 156] width 377 height 17
click at [692, 318] on app-pickups "Pickups AMANDA TOLLEY Medical Expected pickup Sep 29, 2025 8:30 PM EDT Flourish…" at bounding box center [387, 391] width 774 height 588
